Goal: Check status: Check status

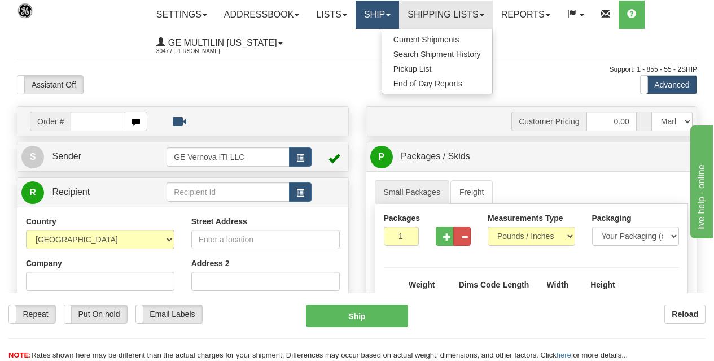
click at [389, 10] on link "Ship" at bounding box center [377, 15] width 43 height 28
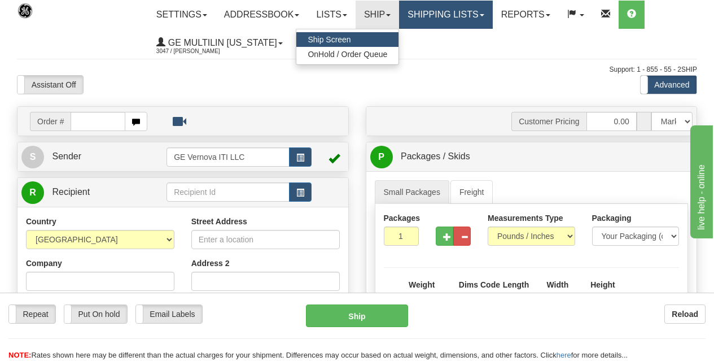
click at [425, 14] on link "Shipping lists" at bounding box center [445, 15] width 93 height 28
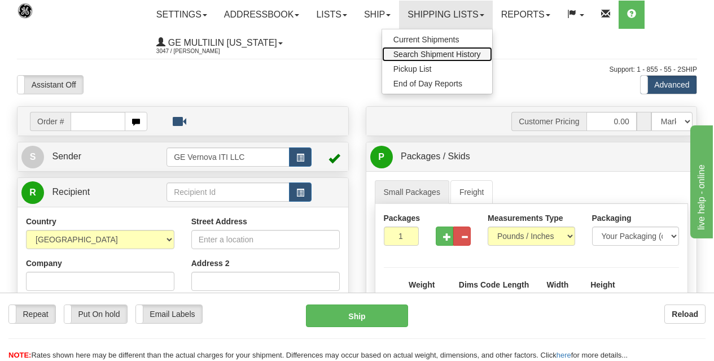
click at [424, 53] on span "Search Shipment History" at bounding box center [436, 54] width 87 height 9
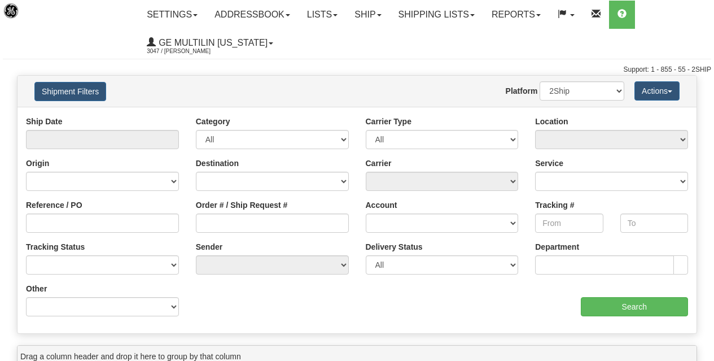
type input "From 08/11/2025 To 08/12/2025"
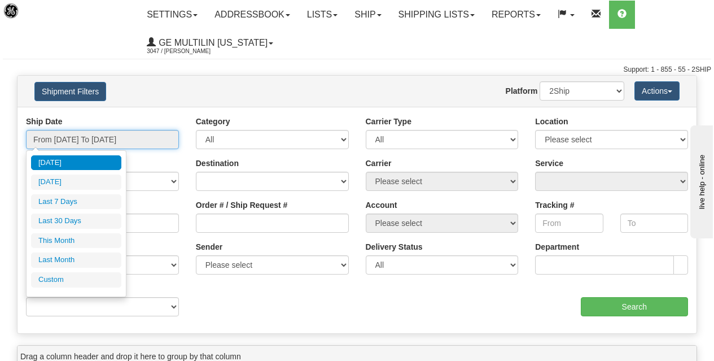
click at [133, 139] on input "From 08/11/2025 To 08/12/2025" at bounding box center [102, 139] width 153 height 19
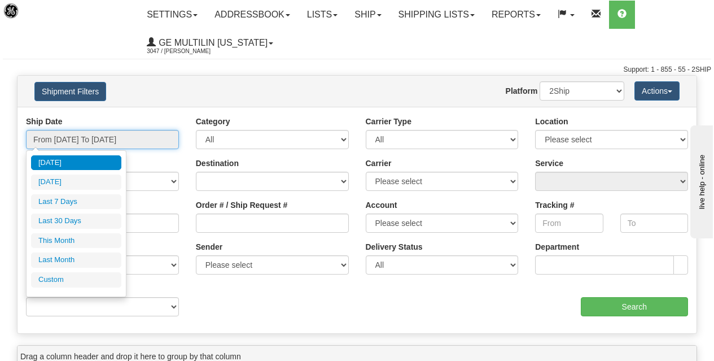
type input "[DATE]"
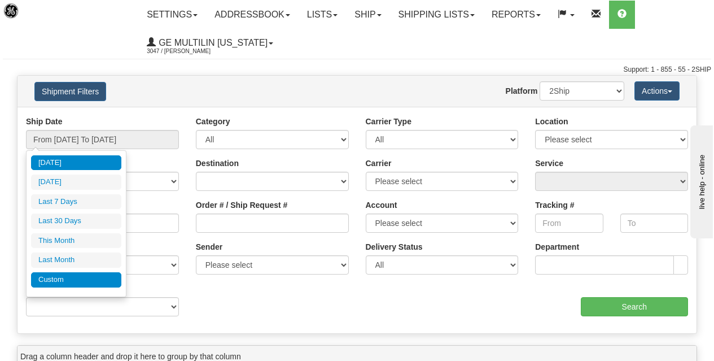
click at [55, 275] on li "Custom" at bounding box center [76, 279] width 90 height 15
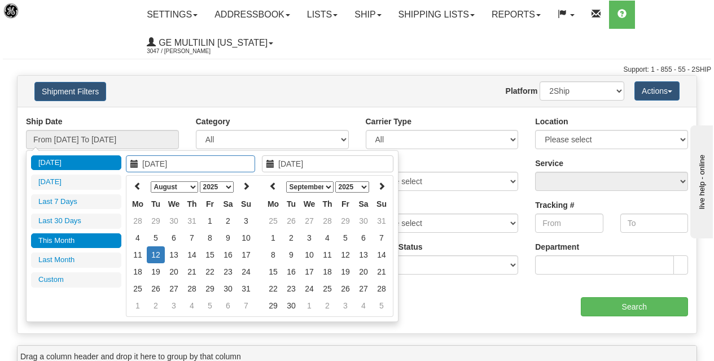
type input "07/01/2025"
type input "07/31/2025"
type input "[DATE]"
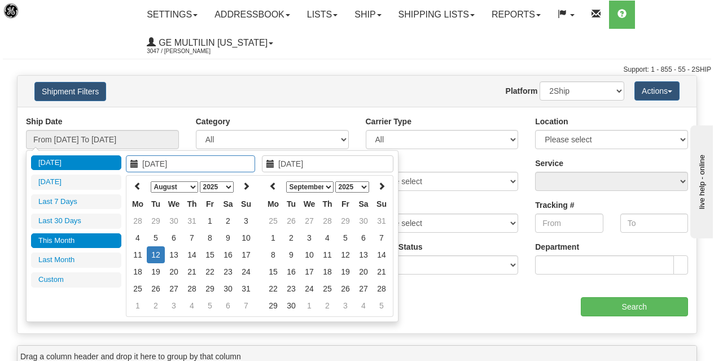
type input "[DATE]"
click at [192, 187] on select "January February March April May June July August September October November De…" at bounding box center [174, 186] width 47 height 11
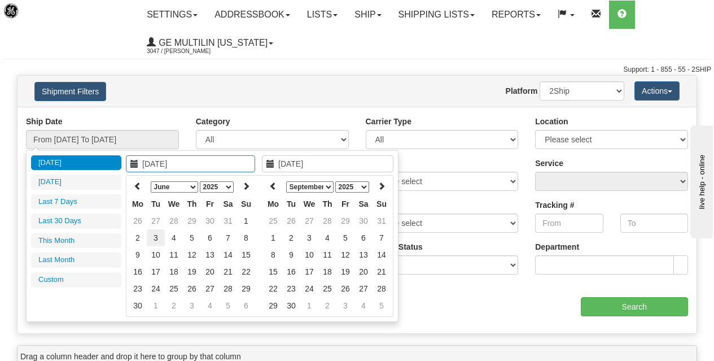
type input "[DATE]"
click at [159, 239] on td "3" at bounding box center [156, 237] width 18 height 17
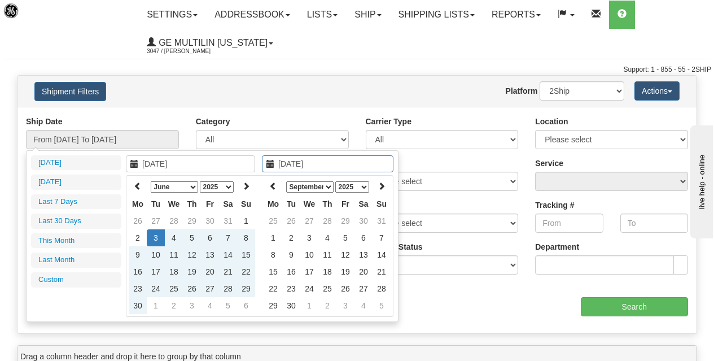
click at [331, 186] on select "January February March April May June July August September October November De…" at bounding box center [309, 186] width 47 height 11
type input "[DATE]"
click at [288, 237] on td "5" at bounding box center [291, 237] width 18 height 17
type input "From [DATE] To [DATE]"
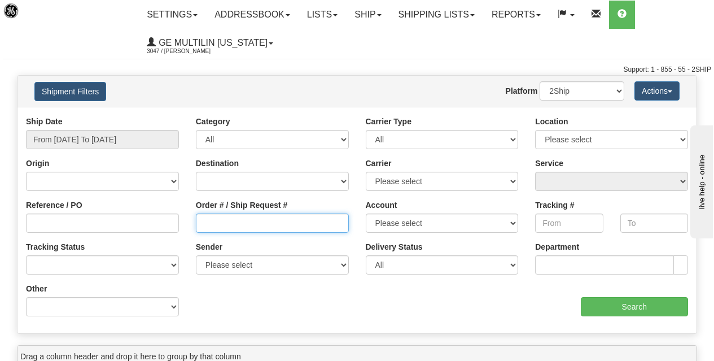
click at [256, 221] on input "Order # / Ship Request #" at bounding box center [272, 222] width 153 height 19
paste input "86654516"
type input "86654516"
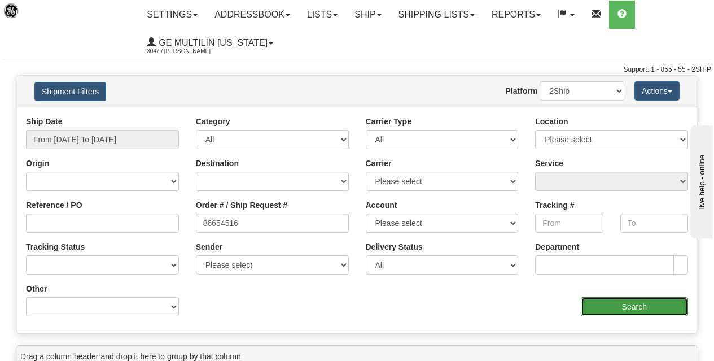
click at [620, 309] on input "Search" at bounding box center [635, 306] width 108 height 19
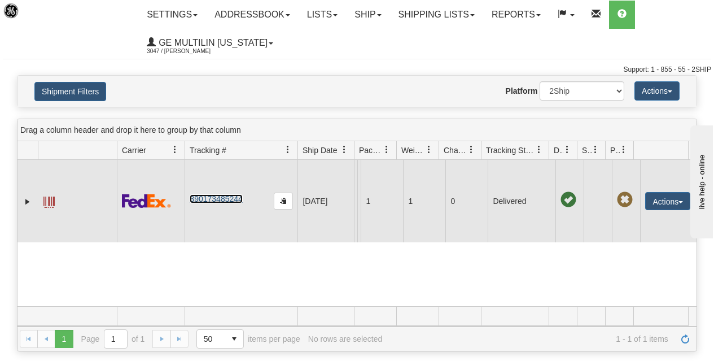
click at [231, 203] on link "390173485244" at bounding box center [216, 198] width 52 height 9
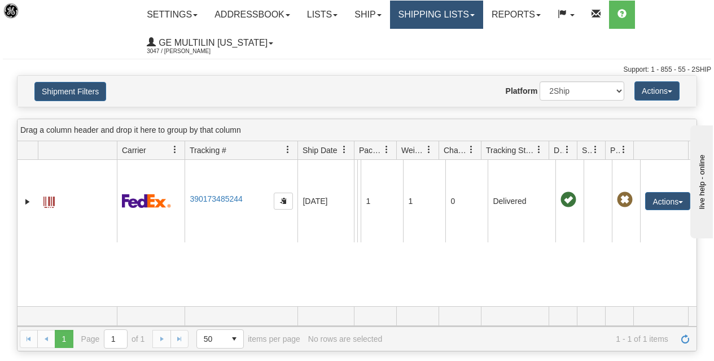
click at [412, 15] on link "Shipping lists" at bounding box center [436, 15] width 93 height 28
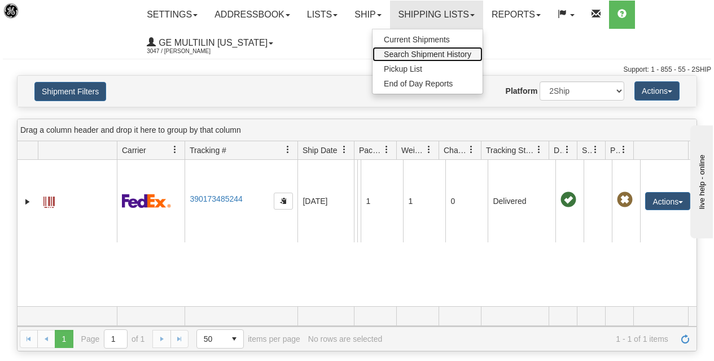
click at [416, 50] on span "Search Shipment History" at bounding box center [427, 54] width 87 height 9
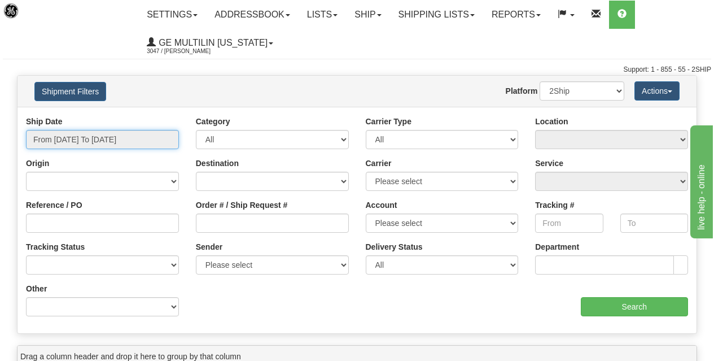
click at [139, 139] on input "From 08/11/2025 To 08/12/2025" at bounding box center [102, 139] width 153 height 19
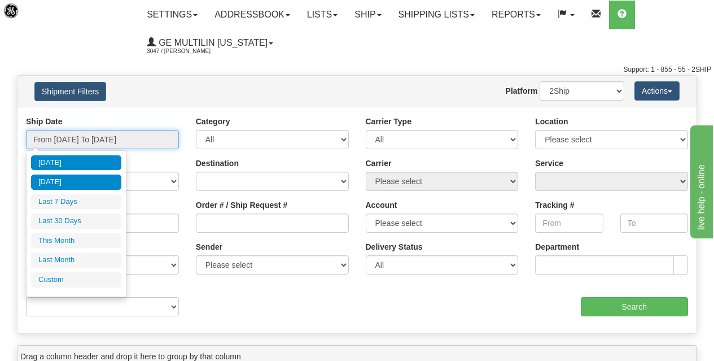
type input "08/11/2025"
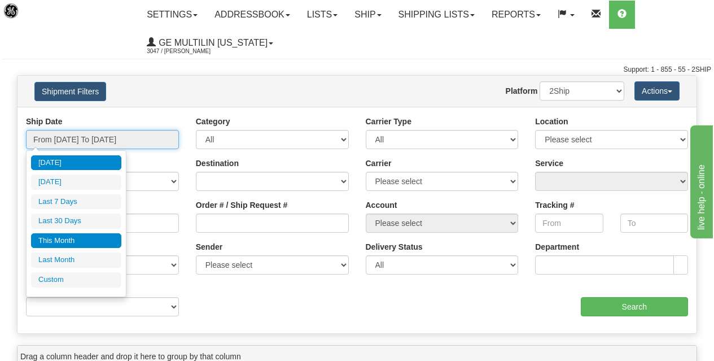
type input "[DATE]"
type input "08/01/2025"
type input "08/31/2025"
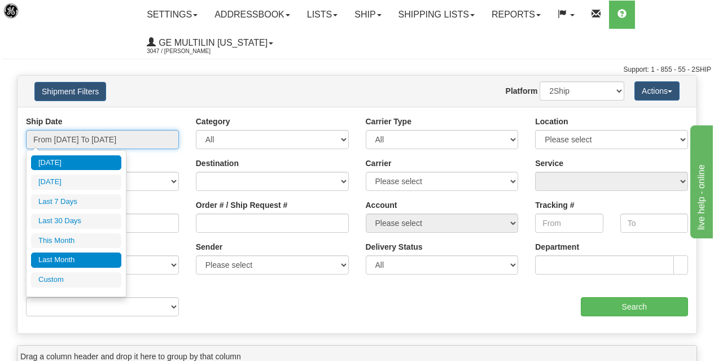
type input "07/01/2025"
type input "07/31/2025"
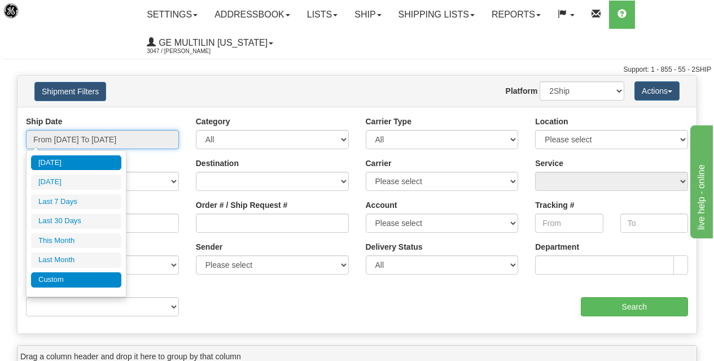
type input "[DATE]"
click at [67, 283] on li "Custom" at bounding box center [76, 279] width 90 height 15
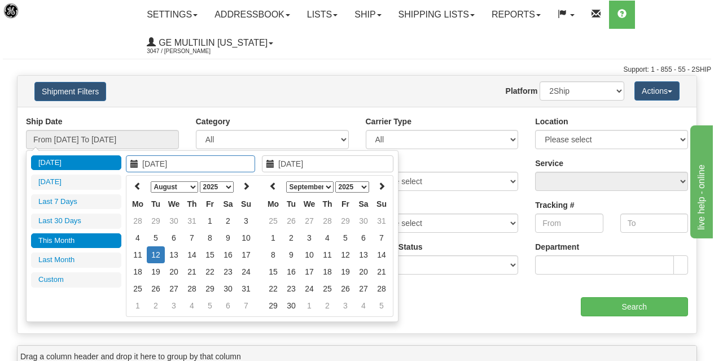
type input "07/01/2025"
type input "07/31/2025"
type input "08/01/2025"
type input "08/31/2025"
type input "[DATE]"
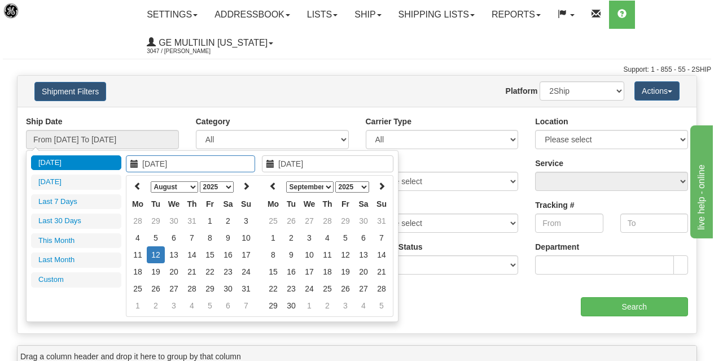
type input "[DATE]"
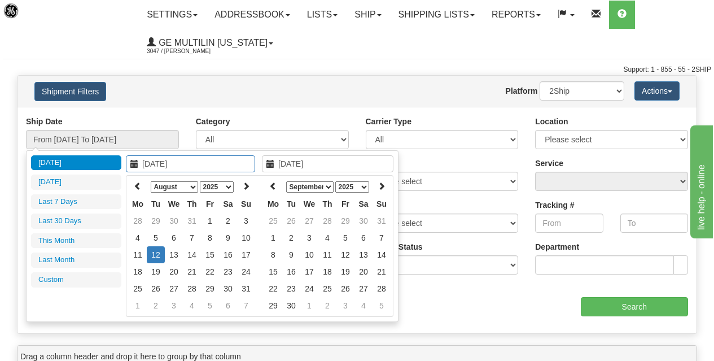
click at [185, 187] on select "January February March April May June July August September October November De…" at bounding box center [174, 186] width 47 height 11
type input "[DATE]"
click at [159, 239] on td "3" at bounding box center [156, 237] width 18 height 17
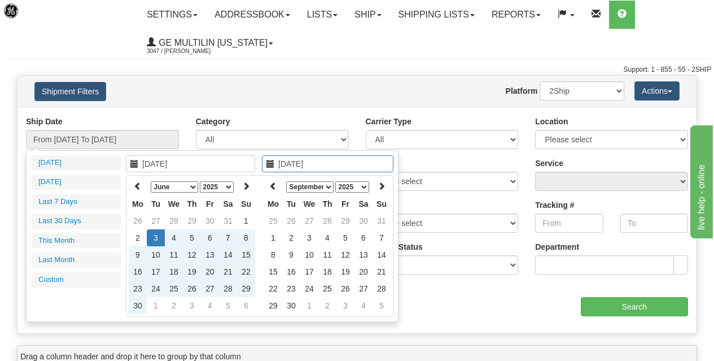
click at [330, 186] on select "January February March April May June July August September October November De…" at bounding box center [309, 186] width 47 height 11
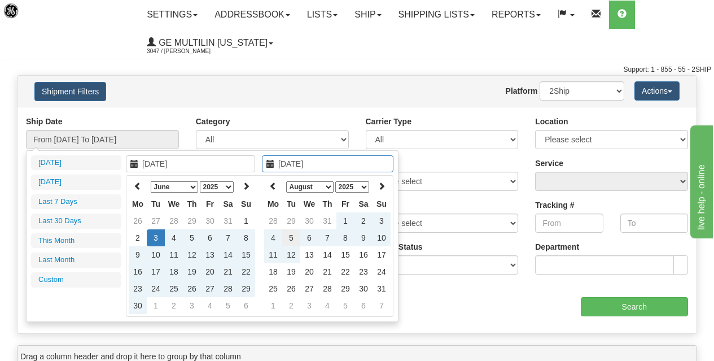
type input "[DATE]"
click at [291, 235] on td "5" at bounding box center [291, 237] width 18 height 17
type input "From [DATE] To [DATE]"
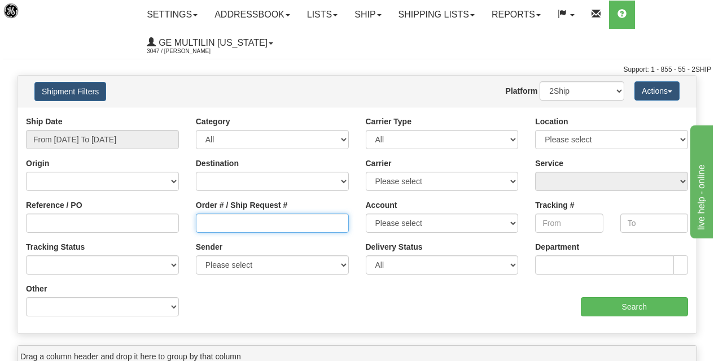
click at [210, 225] on input "Order # / Ship Request #" at bounding box center [272, 222] width 153 height 19
paste input "86663880"
type input "86663880"
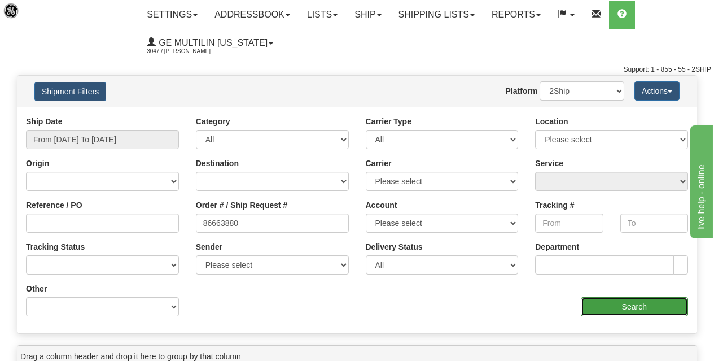
click at [633, 310] on input "Search" at bounding box center [635, 306] width 108 height 19
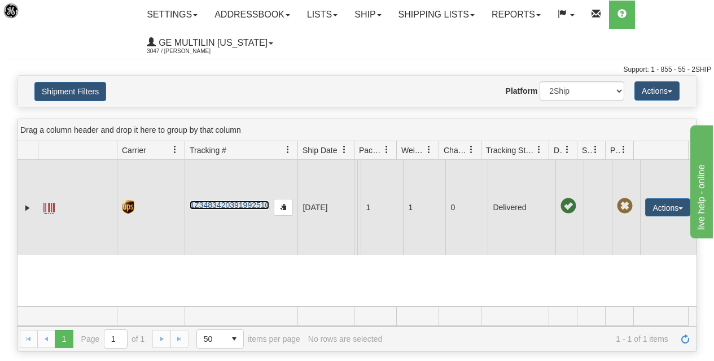
click at [229, 209] on link "1Z3483420391992510" at bounding box center [230, 204] width 80 height 9
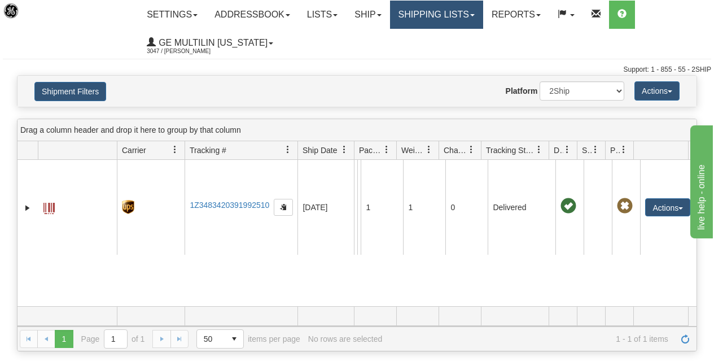
click at [437, 8] on link "Shipping lists" at bounding box center [436, 15] width 93 height 28
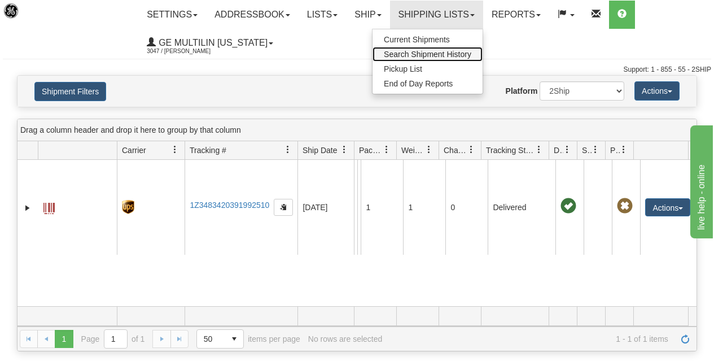
click at [424, 52] on span "Search Shipment History" at bounding box center [427, 54] width 87 height 9
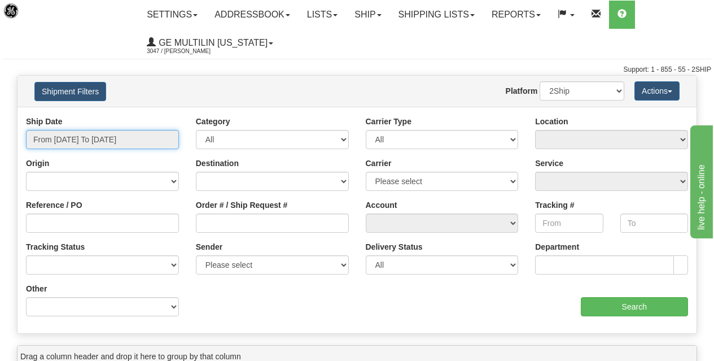
type input "[DATE]"
click at [104, 135] on input "From 08/11/2025 To 08/12/2025" at bounding box center [102, 139] width 153 height 19
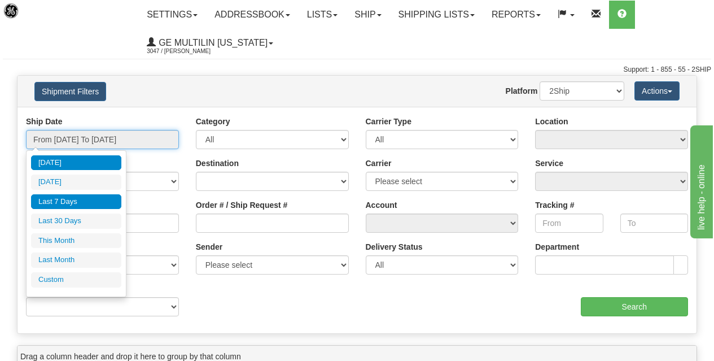
type input "08/11/2025"
type input "08/06/2025"
type input "[DATE]"
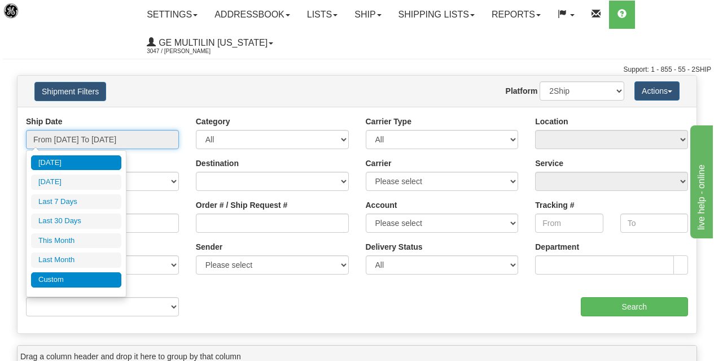
type input "08/01/2025"
type input "08/31/2025"
type input "07/01/2025"
type input "07/31/2025"
type input "[DATE]"
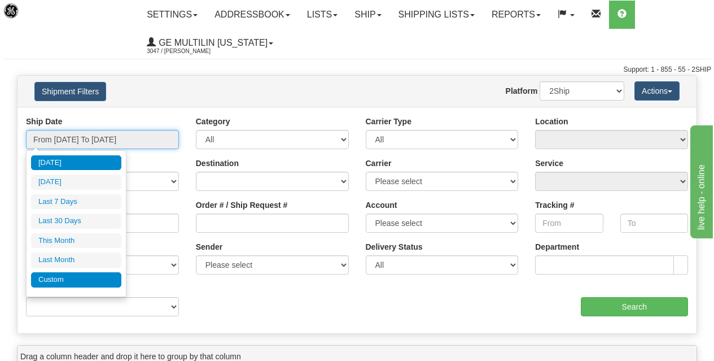
type input "[DATE]"
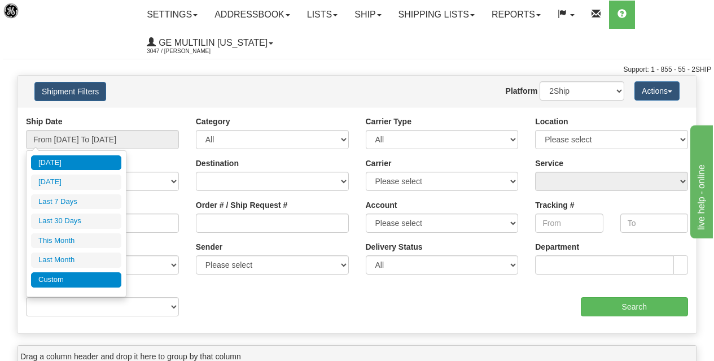
click at [59, 283] on li "Custom" at bounding box center [76, 279] width 90 height 15
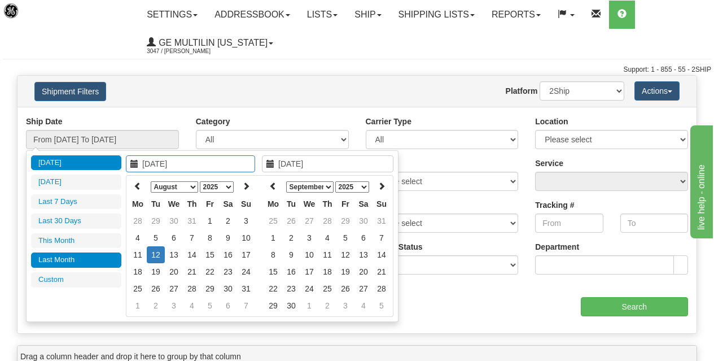
type input "07/01/2025"
type input "07/31/2025"
type input "[DATE]"
click at [194, 186] on select "January February March April May June July August September October November De…" at bounding box center [174, 186] width 47 height 11
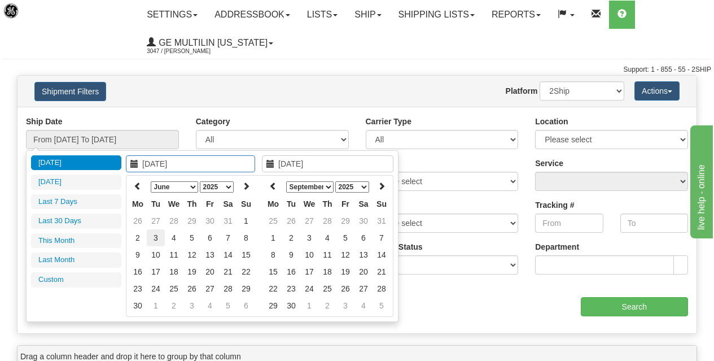
type input "06/03/2025"
click at [157, 240] on td "3" at bounding box center [156, 237] width 18 height 17
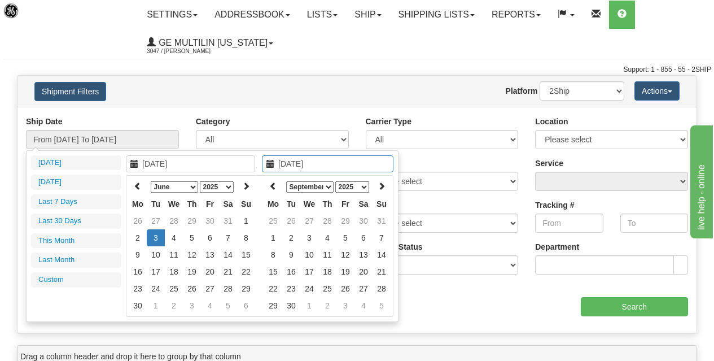
drag, startPoint x: 331, startPoint y: 183, endPoint x: 322, endPoint y: 190, distance: 11.3
click at [331, 183] on select "January February March April May June July August September October November De…" at bounding box center [309, 186] width 47 height 11
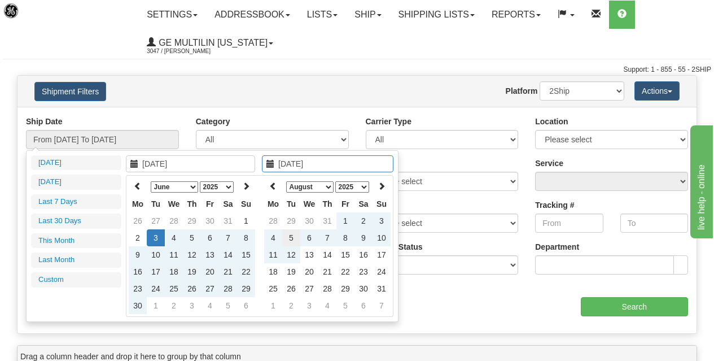
type input "[DATE]"
click at [292, 238] on td "5" at bounding box center [291, 237] width 18 height 17
type input "From [DATE] To [DATE]"
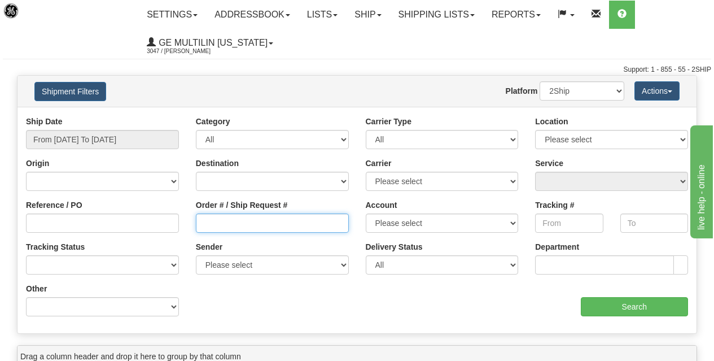
click at [239, 226] on input "Order # / Ship Request #" at bounding box center [272, 222] width 153 height 19
paste input "86663882"
type input "86663882"
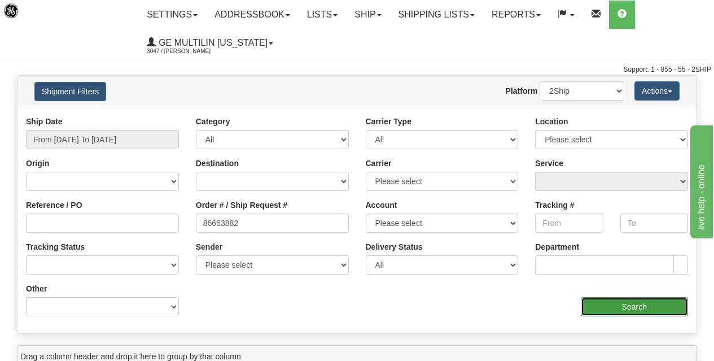
click at [623, 308] on input "Search" at bounding box center [635, 306] width 108 height 19
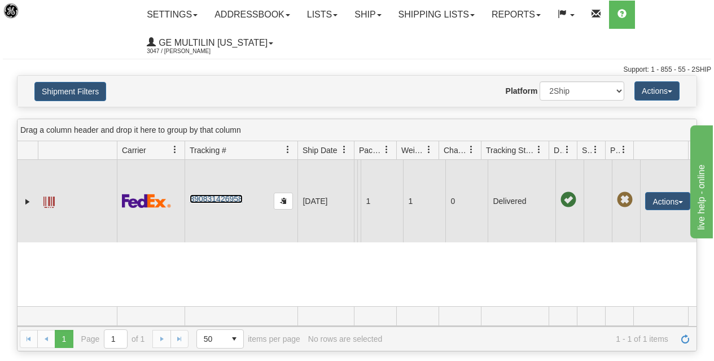
click at [213, 203] on link "390831426958" at bounding box center [216, 198] width 52 height 9
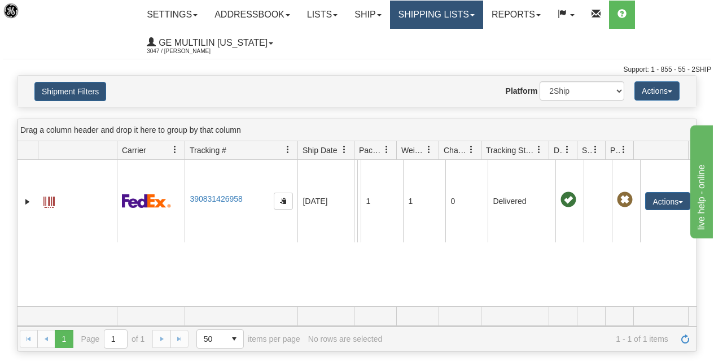
click at [446, 15] on link "Shipping lists" at bounding box center [436, 15] width 93 height 28
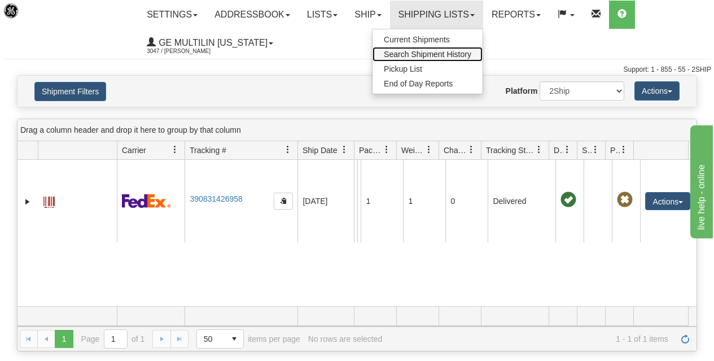
click at [426, 52] on span "Search Shipment History" at bounding box center [427, 54] width 87 height 9
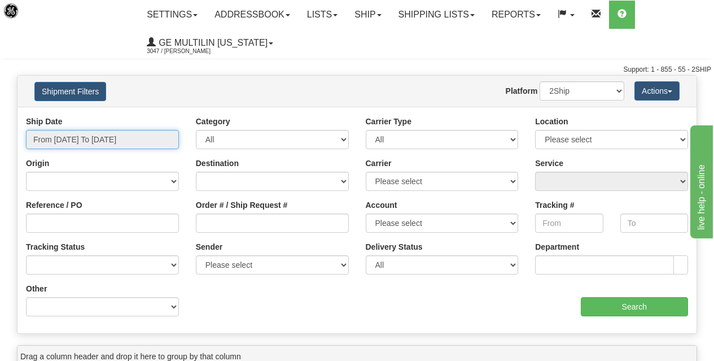
type input "[DATE]"
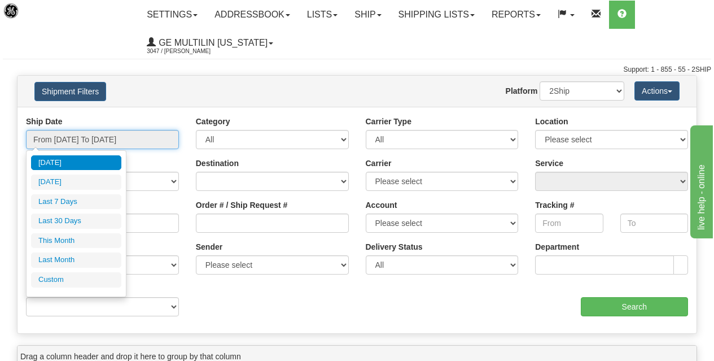
click at [143, 141] on input "From [DATE] To [DATE]" at bounding box center [102, 139] width 153 height 19
type input "[DATE]"
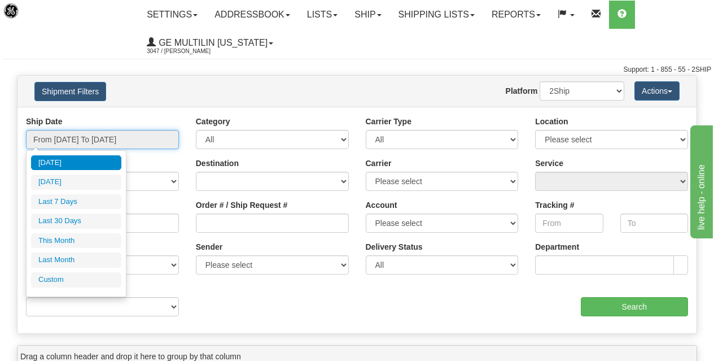
type input "[DATE]"
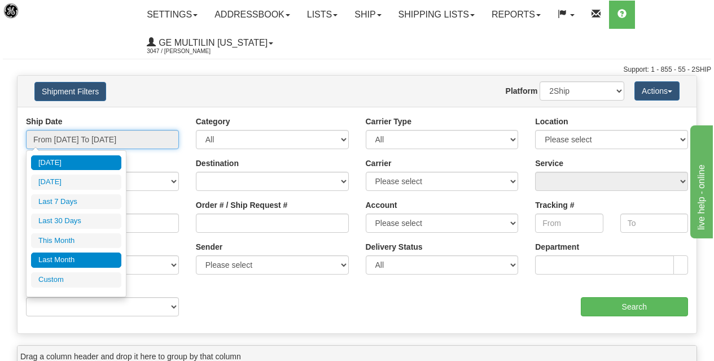
type input "[DATE]"
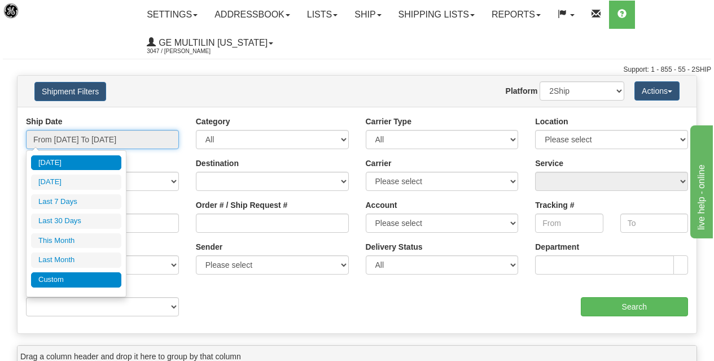
type input "[DATE]"
click at [67, 286] on li "Custom" at bounding box center [76, 279] width 90 height 15
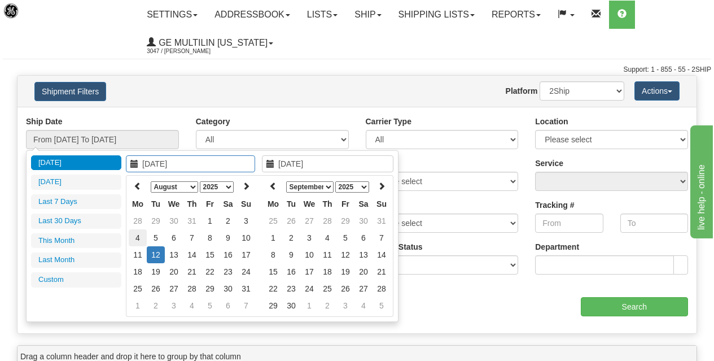
type input "[DATE]"
click at [195, 184] on select "January February March April May June July August September October November De…" at bounding box center [174, 186] width 47 height 11
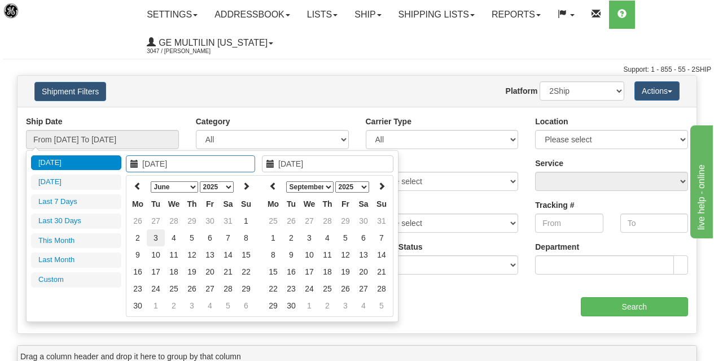
type input "[DATE]"
click at [160, 238] on td "3" at bounding box center [156, 237] width 18 height 17
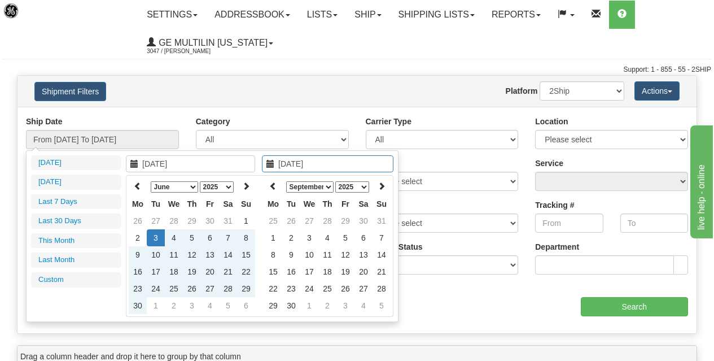
click at [332, 182] on select "January February March April May June July August September October November De…" at bounding box center [309, 186] width 47 height 11
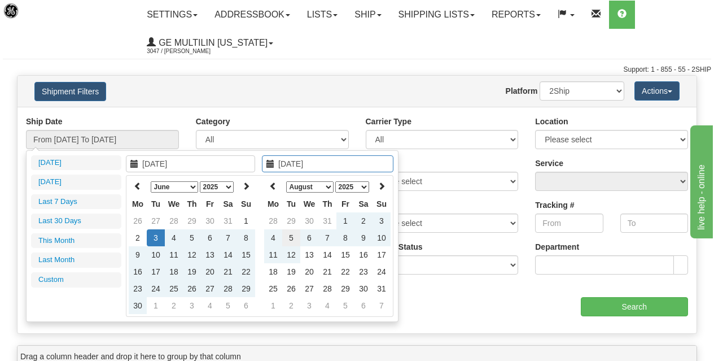
type input "[DATE]"
click at [295, 236] on td "5" at bounding box center [291, 237] width 18 height 17
type input "From [DATE] To [DATE]"
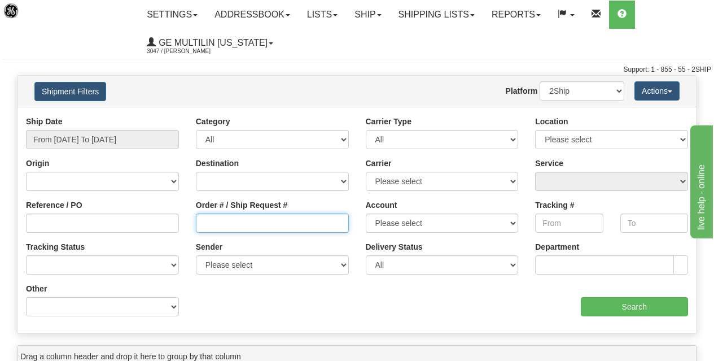
click at [217, 218] on input "Order # / Ship Request #" at bounding box center [272, 222] width 153 height 19
paste input "86664230"
type input "86664230"
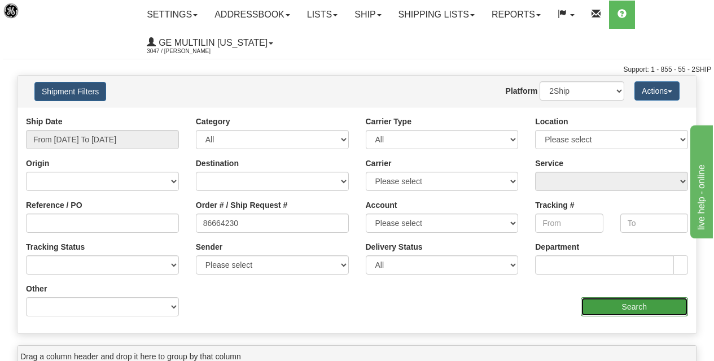
click at [608, 301] on input "Search" at bounding box center [635, 306] width 108 height 19
